Goal: Information Seeking & Learning: Check status

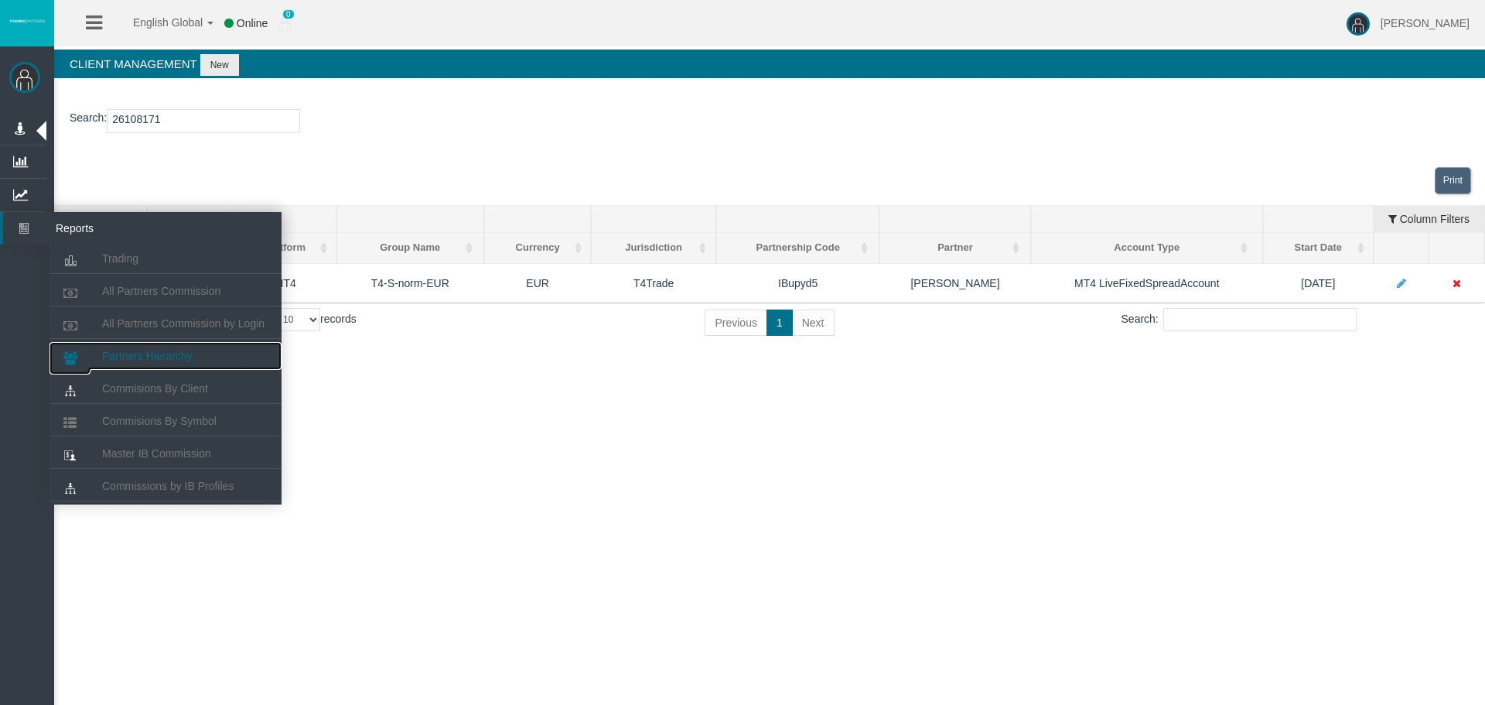
click at [125, 355] on span "Partners Hierarchy" at bounding box center [147, 356] width 90 height 12
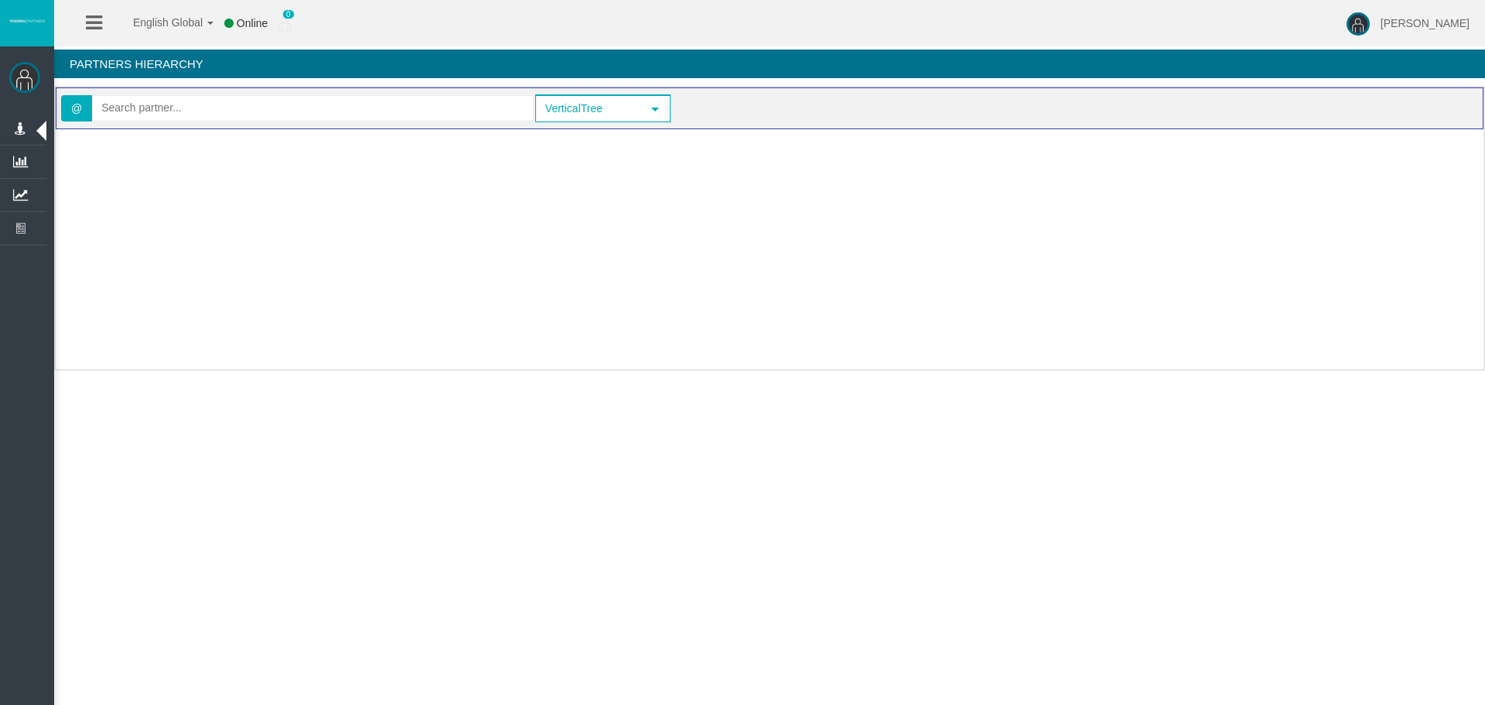
click at [154, 122] on div "@" at bounding box center [297, 108] width 473 height 31
click at [155, 118] on input "text" at bounding box center [313, 108] width 440 height 24
paste input "IByxgxw"
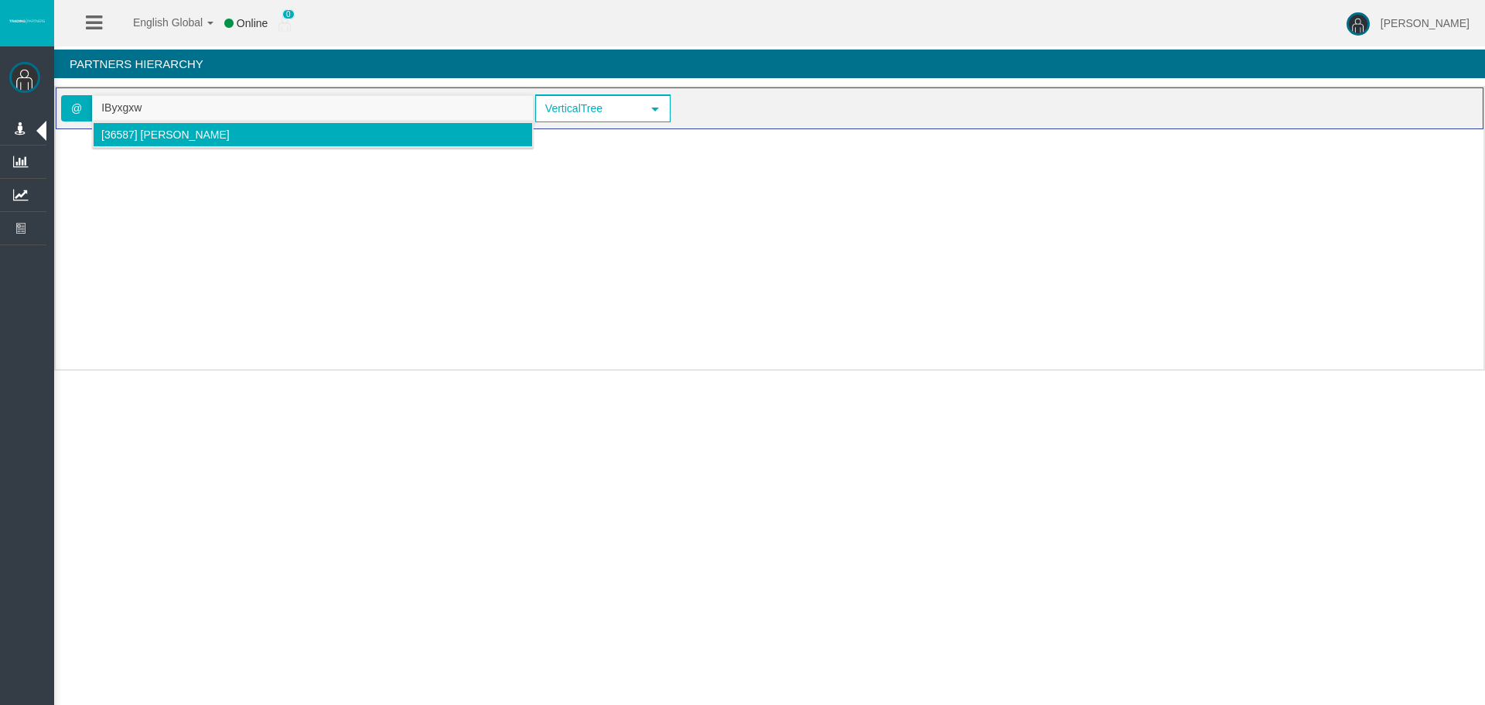
click at [172, 133] on span "[36587] [PERSON_NAME]" at bounding box center [165, 134] width 128 height 12
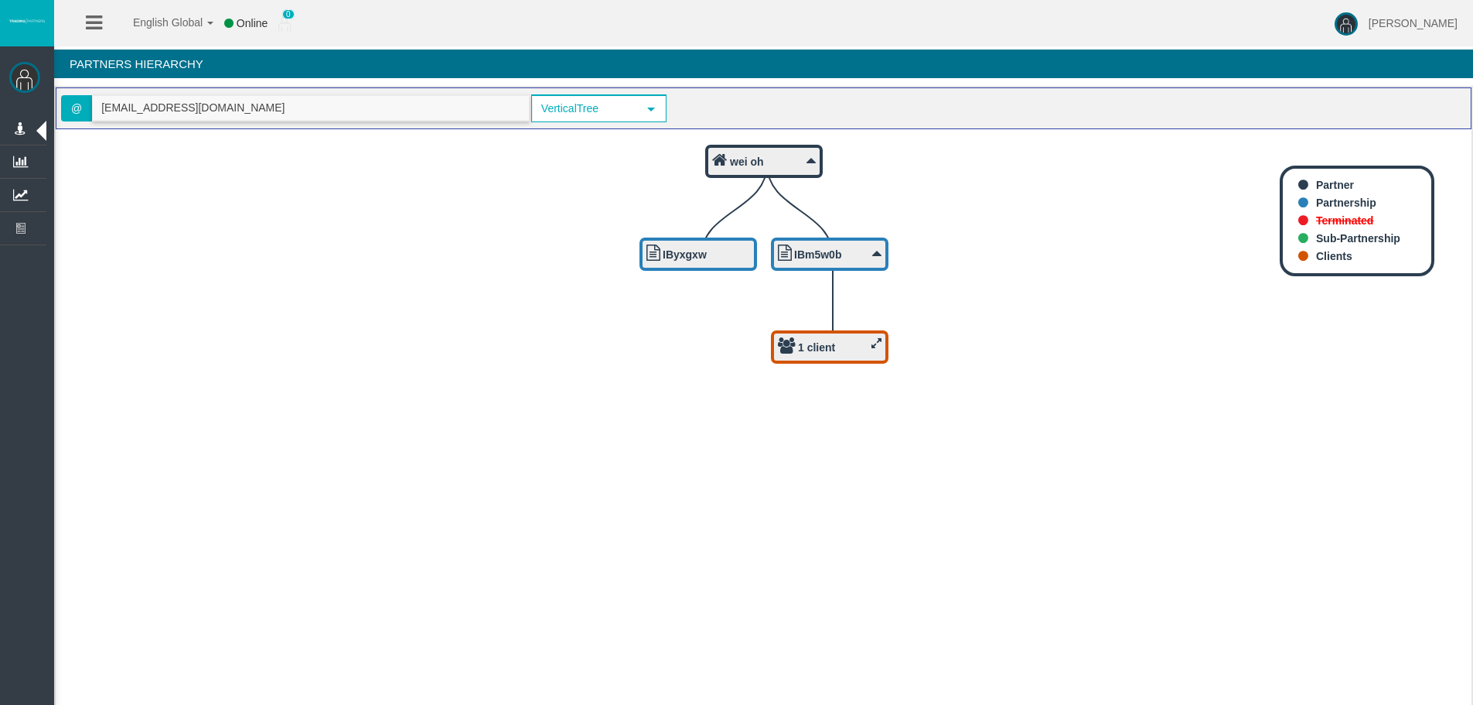
type input "[EMAIL_ADDRESS][DOMAIN_NAME]"
click at [784, 341] on icon at bounding box center [787, 345] width 18 height 16
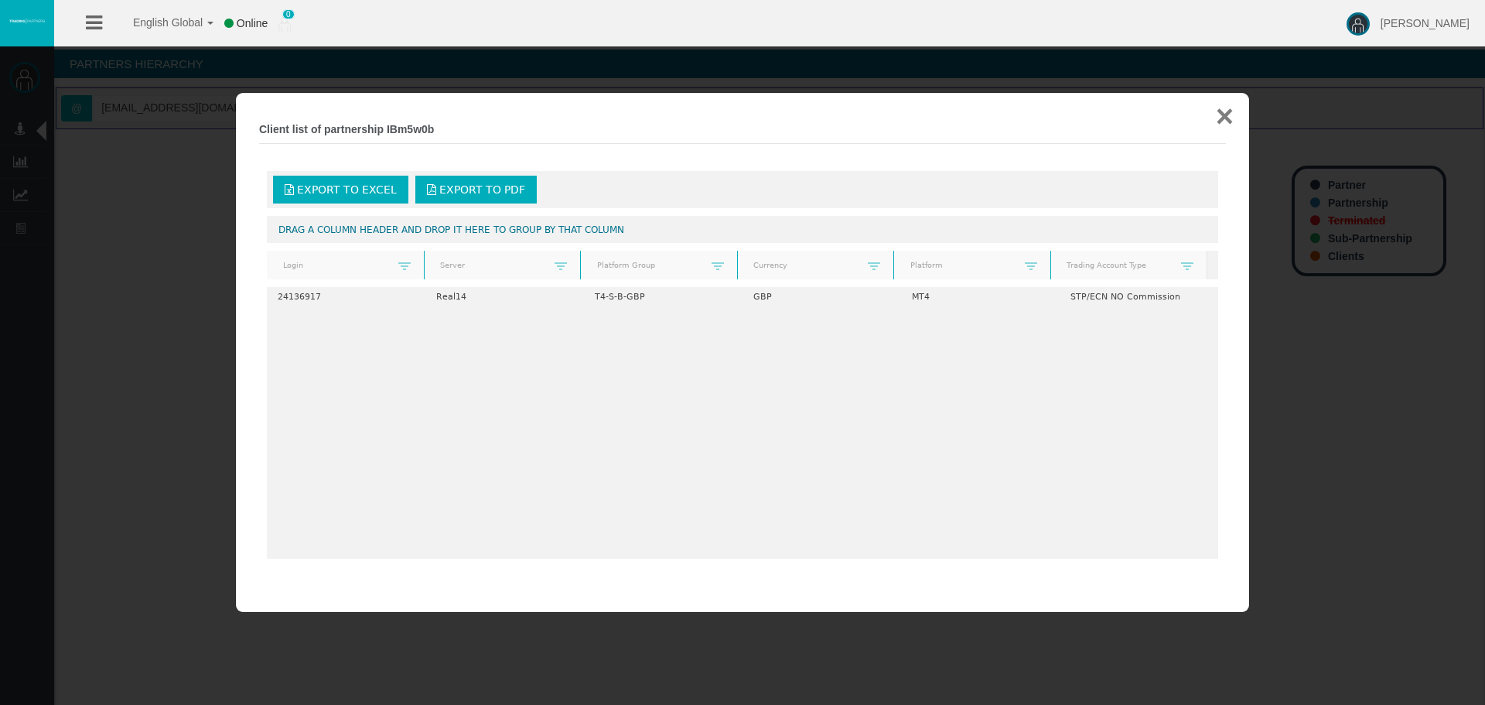
click at [1226, 113] on button "×" at bounding box center [1225, 116] width 18 height 31
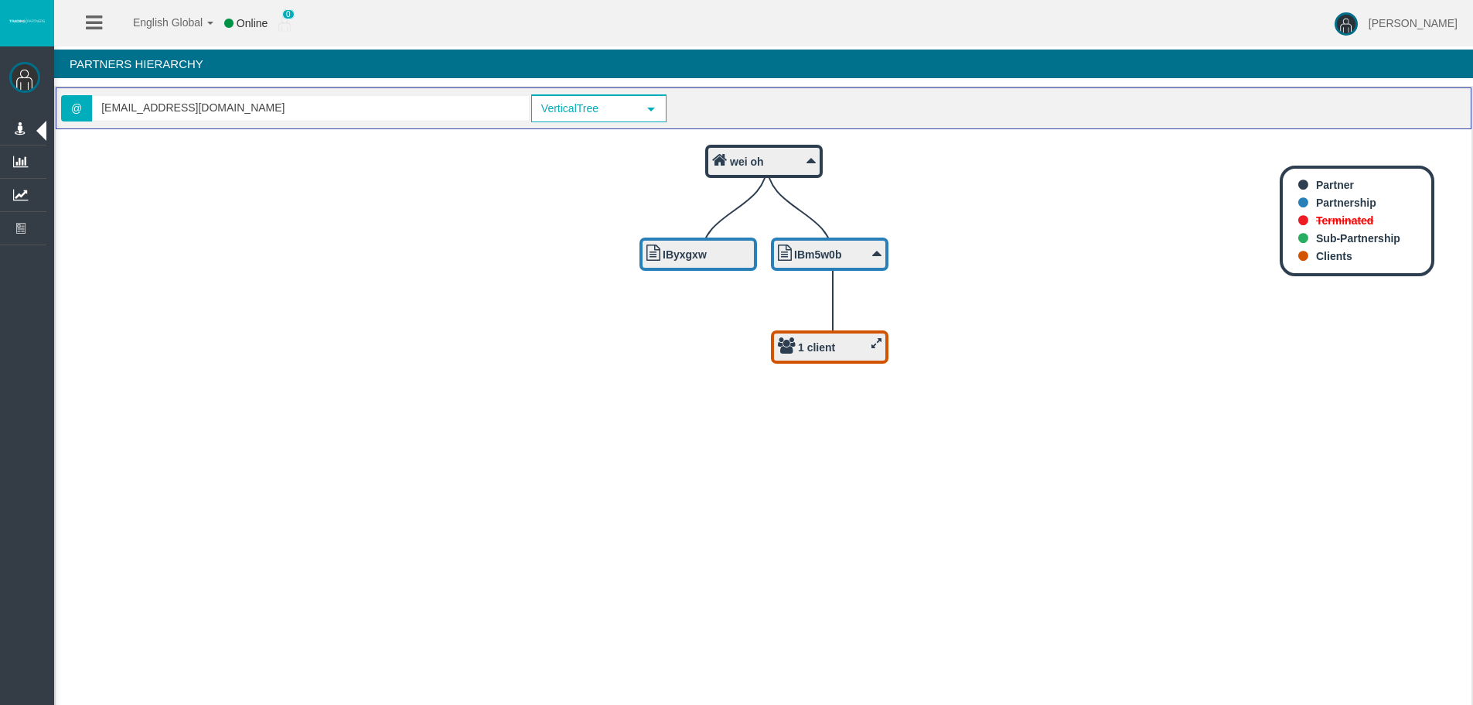
click at [1115, 415] on icon "1 client IBm5w0b IByxgxw wei oh" at bounding box center [764, 423] width 1416 height 588
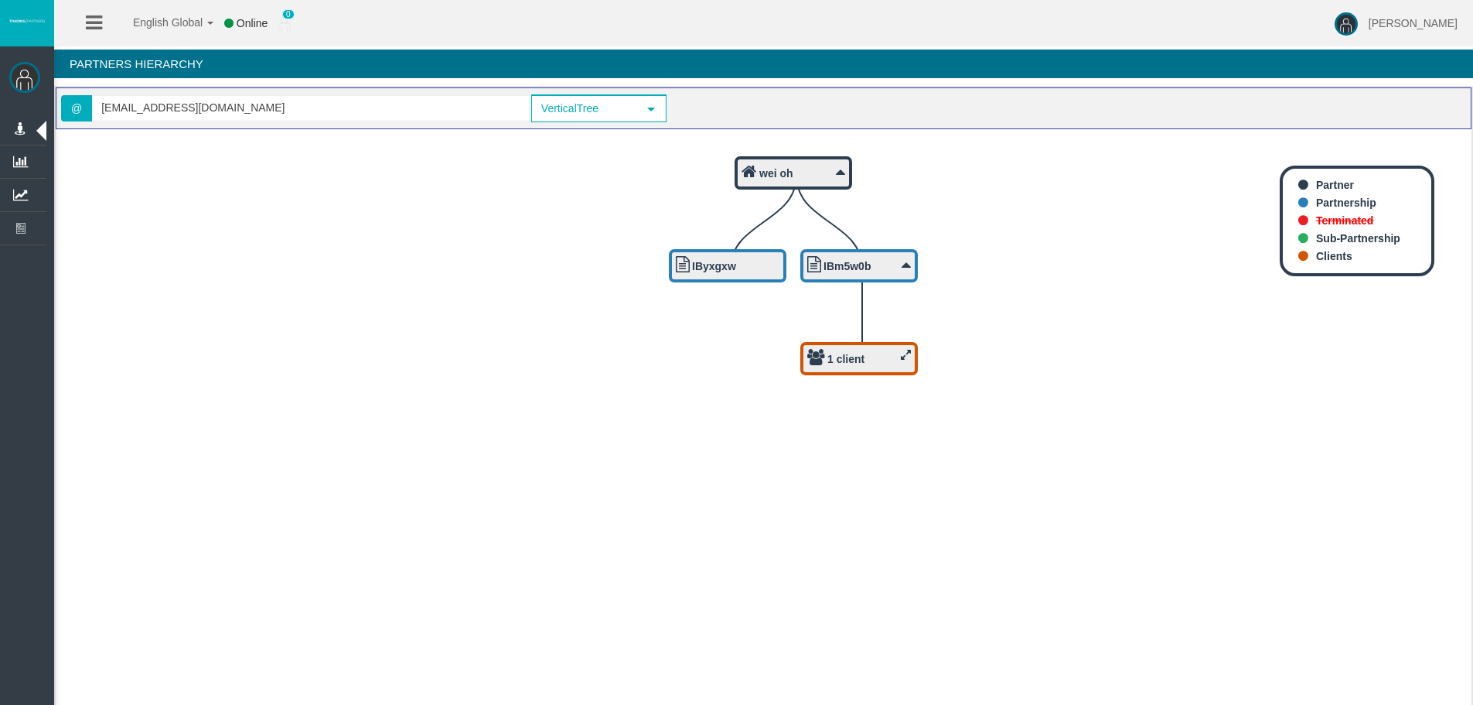
drag, startPoint x: 728, startPoint y: 411, endPoint x: 33, endPoint y: 357, distance: 696.6
click at [758, 422] on icon "1 client IBm5w0b IByxgxw wei oh" at bounding box center [764, 423] width 1416 height 588
